Goal: Task Accomplishment & Management: Use online tool/utility

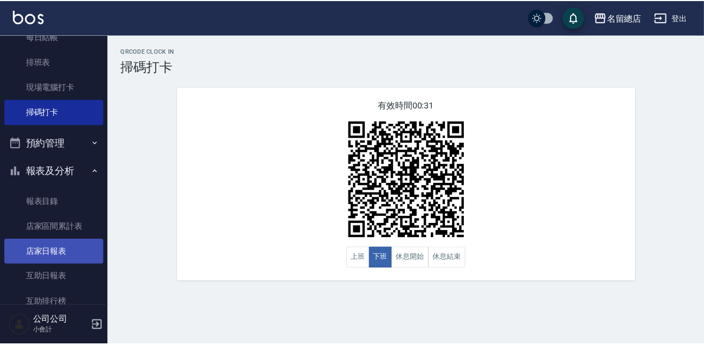
scroll to position [197, 0]
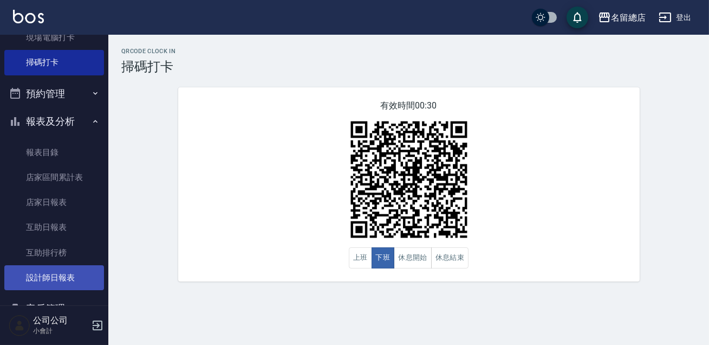
click at [55, 281] on link "設計師日報表" at bounding box center [54, 277] width 100 height 25
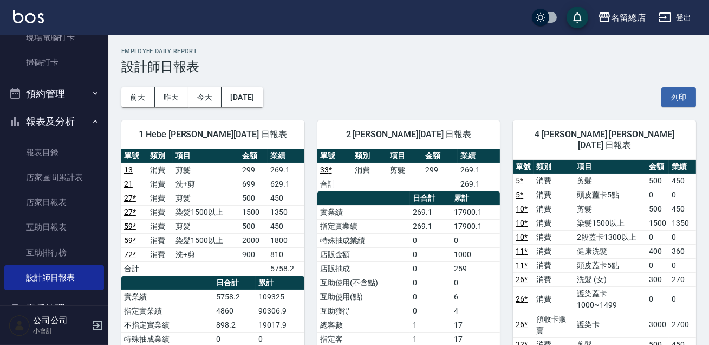
click at [455, 85] on div "[DATE] [DATE] [DATE] [DATE] 列印" at bounding box center [408, 97] width 575 height 46
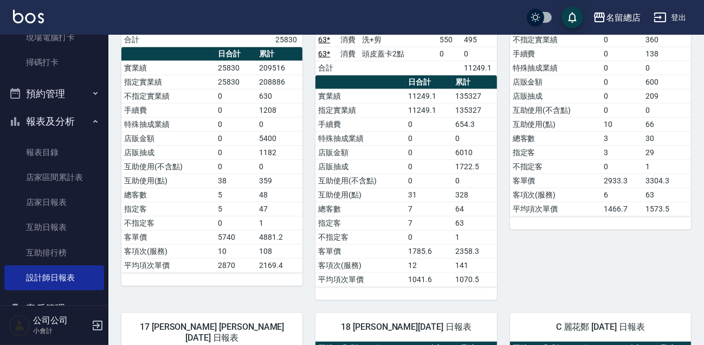
scroll to position [1921, 0]
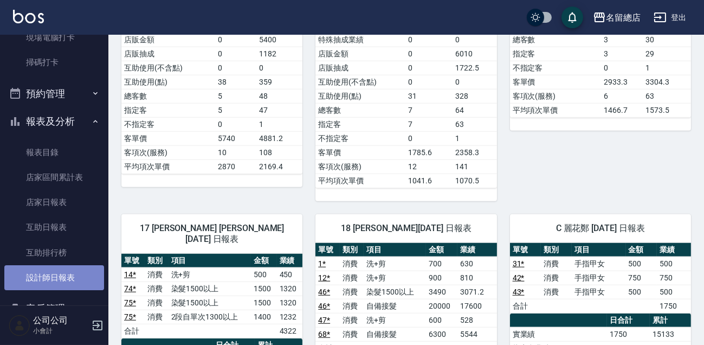
click at [71, 282] on link "設計師日報表" at bounding box center [54, 277] width 100 height 25
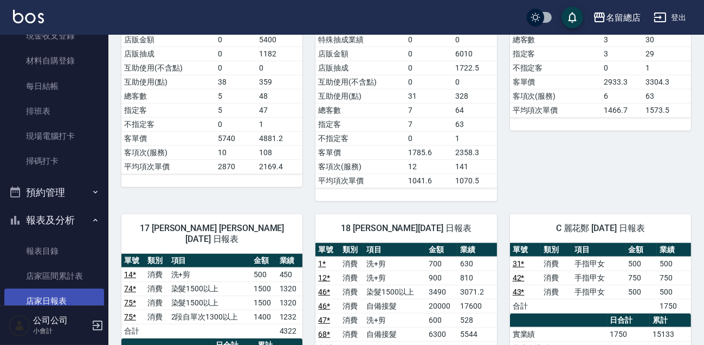
scroll to position [0, 0]
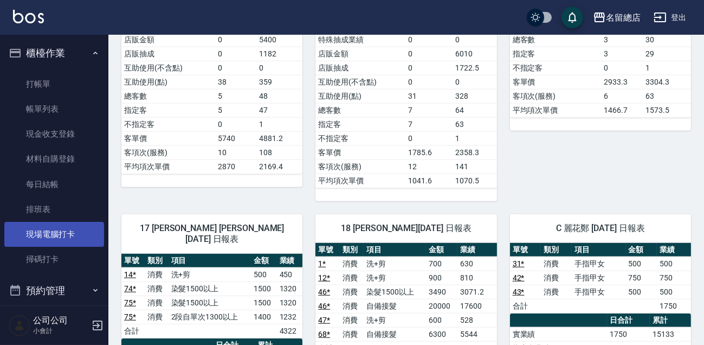
click at [54, 230] on link "現場電腦打卡" at bounding box center [54, 234] width 100 height 25
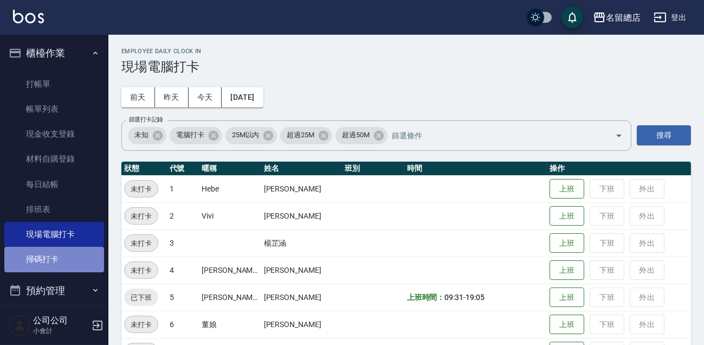
click at [55, 255] on link "掃碼打卡" at bounding box center [54, 259] width 100 height 25
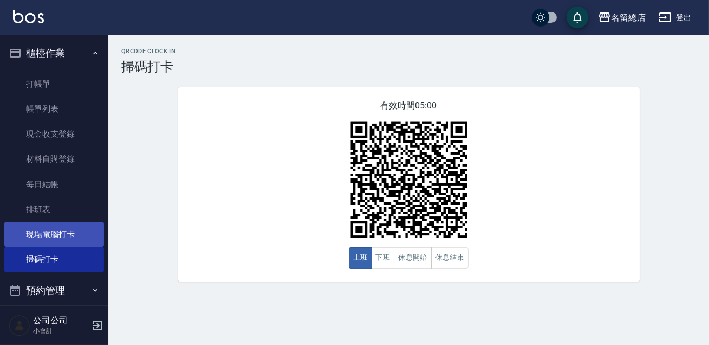
click at [60, 226] on link "現場電腦打卡" at bounding box center [54, 234] width 100 height 25
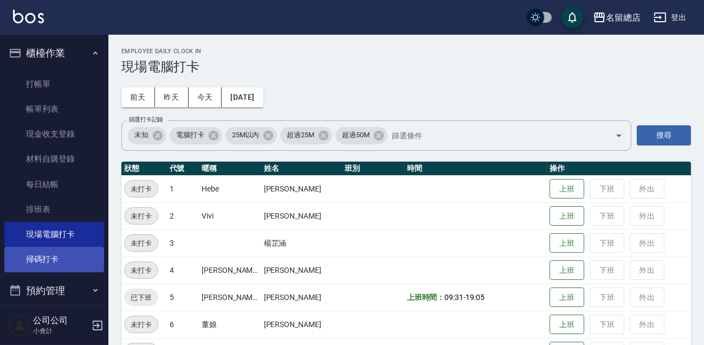
click at [54, 256] on link "掃碼打卡" at bounding box center [54, 259] width 100 height 25
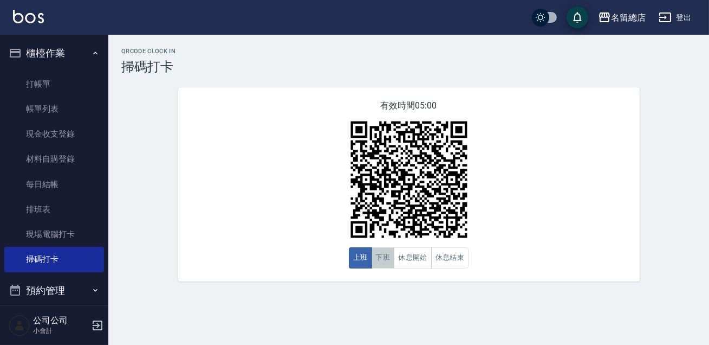
click at [379, 260] on button "下班" at bounding box center [383, 257] width 23 height 21
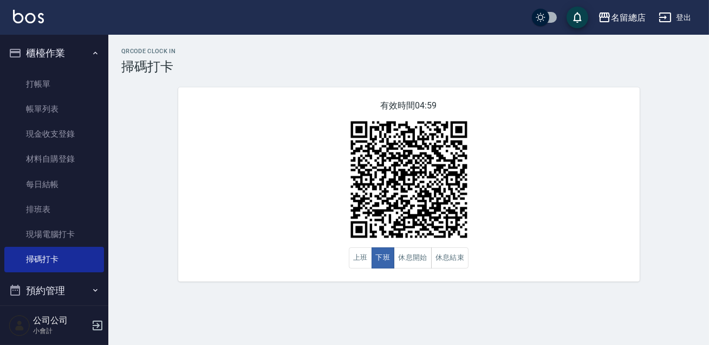
click at [260, 202] on div "有效時間 04:59 上班 下班 休息開始 休息結束" at bounding box center [409, 184] width 462 height 194
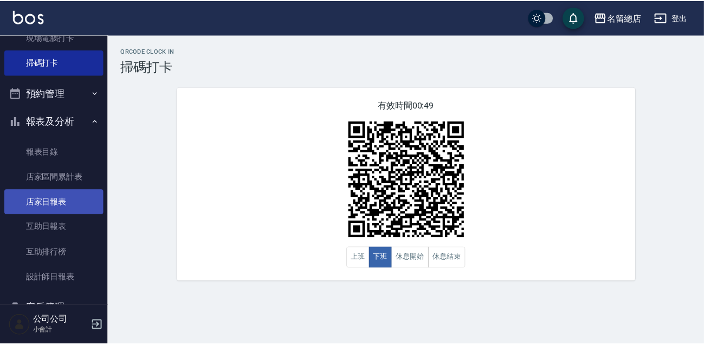
scroll to position [246, 0]
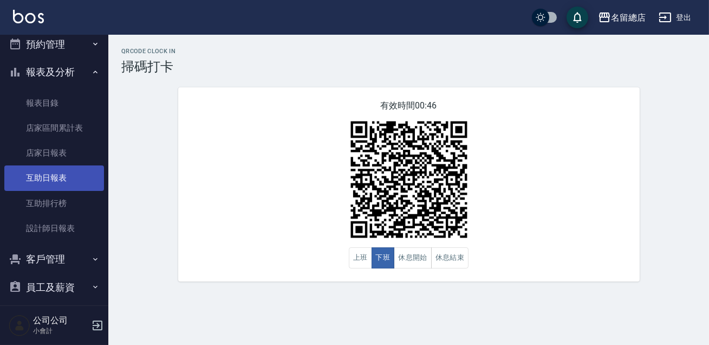
click at [54, 178] on link "互助日報表" at bounding box center [54, 177] width 100 height 25
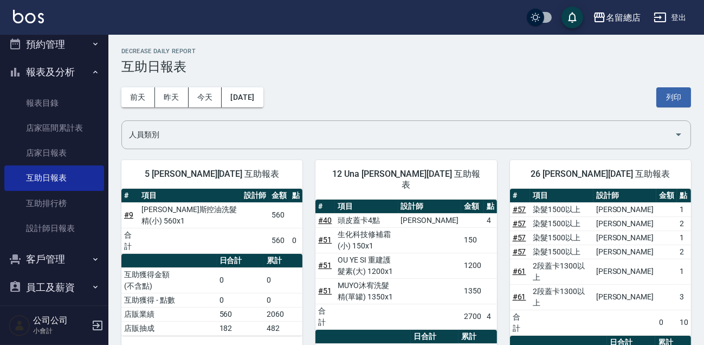
click at [444, 79] on div "[DATE] [DATE] [DATE] [DATE] 列印" at bounding box center [405, 97] width 569 height 46
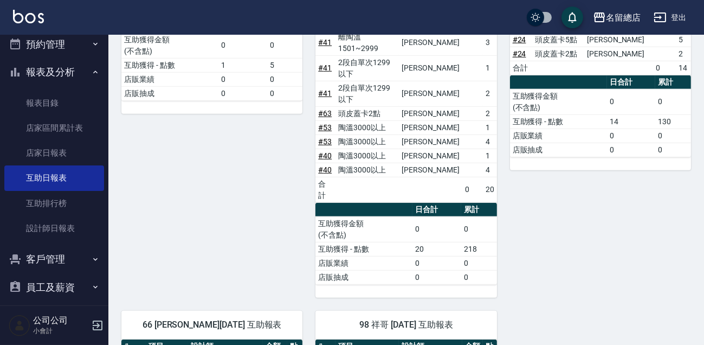
scroll to position [1527, 0]
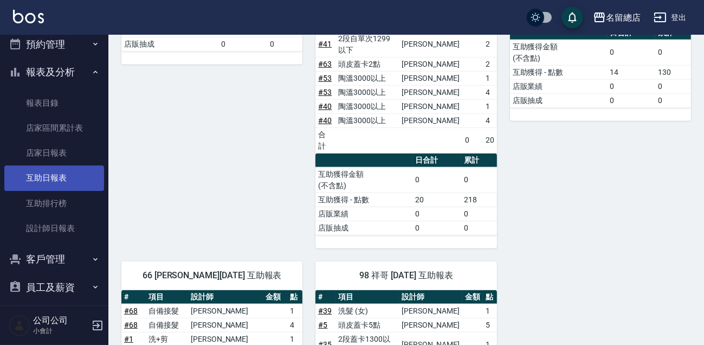
click at [73, 178] on link "互助日報表" at bounding box center [54, 177] width 100 height 25
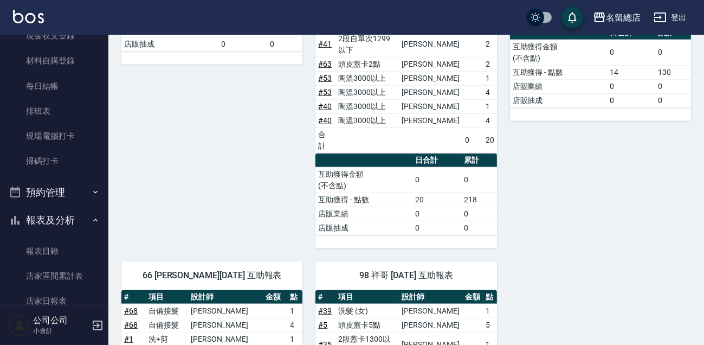
scroll to position [197, 0]
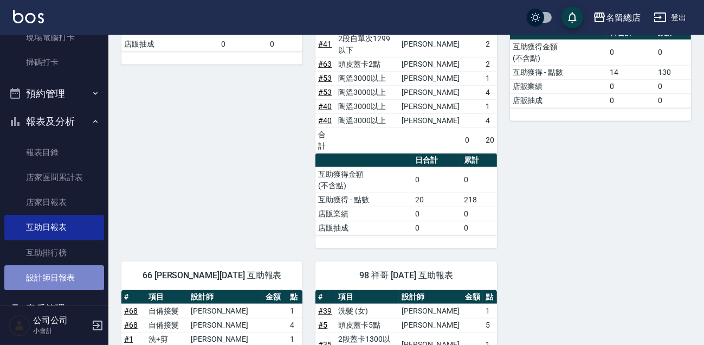
click at [59, 273] on link "設計師日報表" at bounding box center [54, 277] width 100 height 25
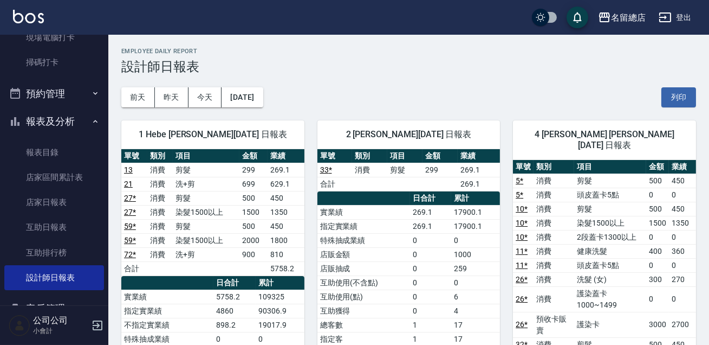
click at [459, 70] on h3 "設計師日報表" at bounding box center [408, 66] width 575 height 15
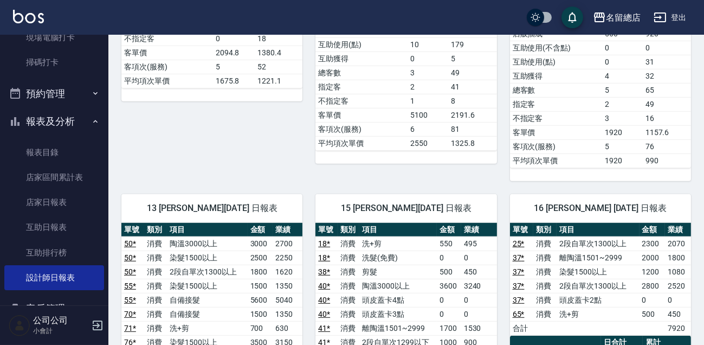
scroll to position [1576, 0]
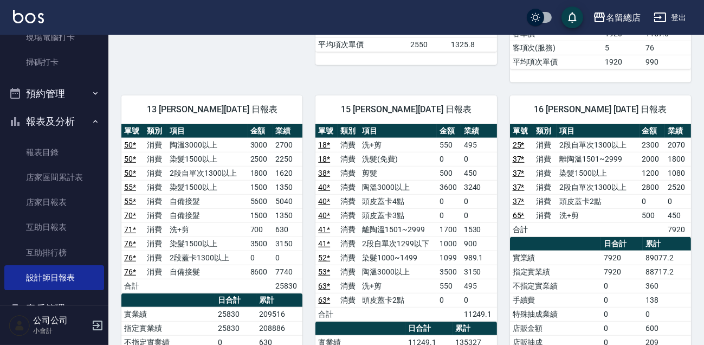
click at [306, 154] on div "15 [PERSON_NAME][DATE] 日報表 單號 類別 項目 金額 業績 18 * 消費 洗+剪 550 495 18 * 消費 洗髮(免費) 0 …" at bounding box center [399, 313] width 194 height 463
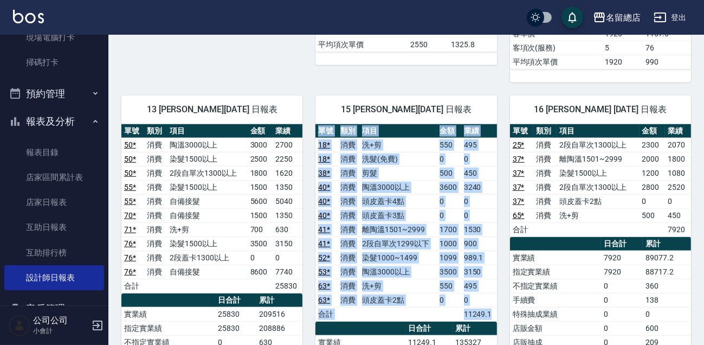
click at [306, 154] on div "15 [PERSON_NAME][DATE] 日報表 單號 類別 項目 金額 業績 18 * 消費 洗+剪 550 495 18 * 消費 洗髮(免費) 0 …" at bounding box center [399, 313] width 194 height 463
click at [71, 60] on link "掃碼打卡" at bounding box center [54, 62] width 100 height 25
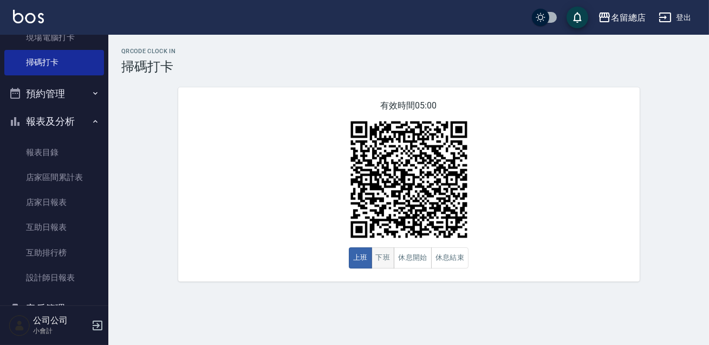
click at [388, 264] on button "下班" at bounding box center [383, 257] width 23 height 21
